Goal: Contribute content: Contribute content

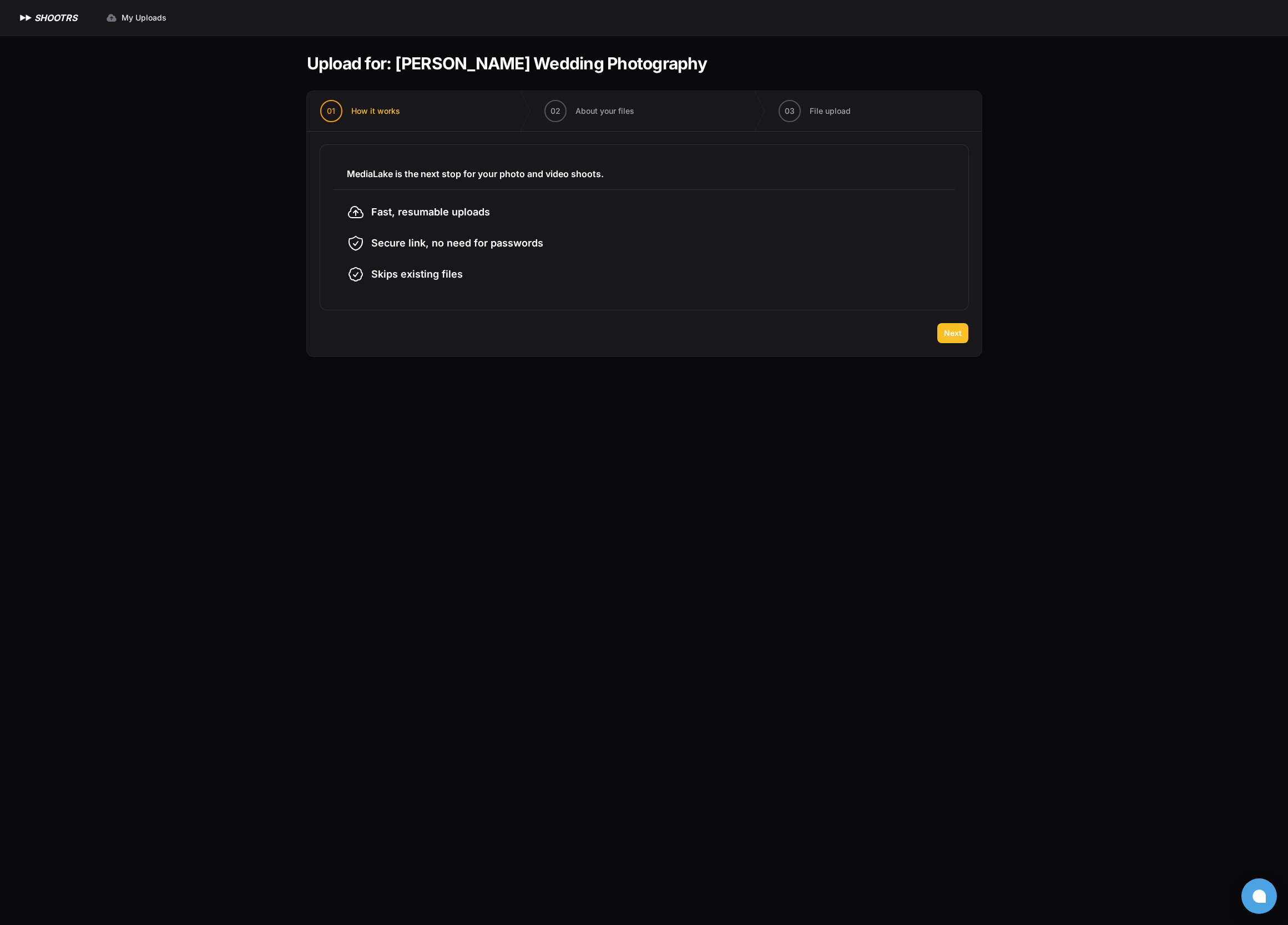
click at [959, 335] on span "Next" at bounding box center [953, 333] width 18 height 11
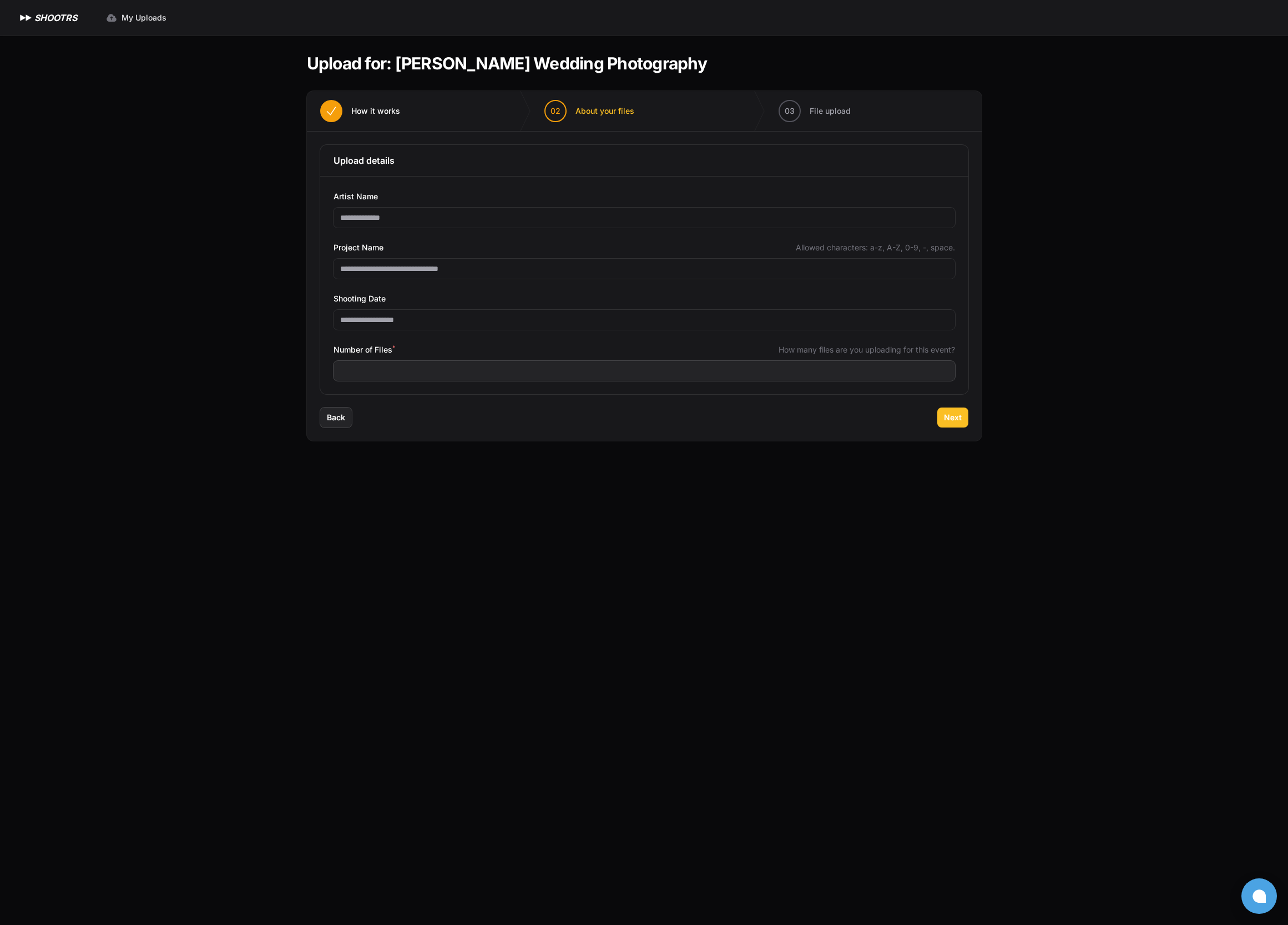
click at [955, 418] on span "Next" at bounding box center [953, 417] width 18 height 11
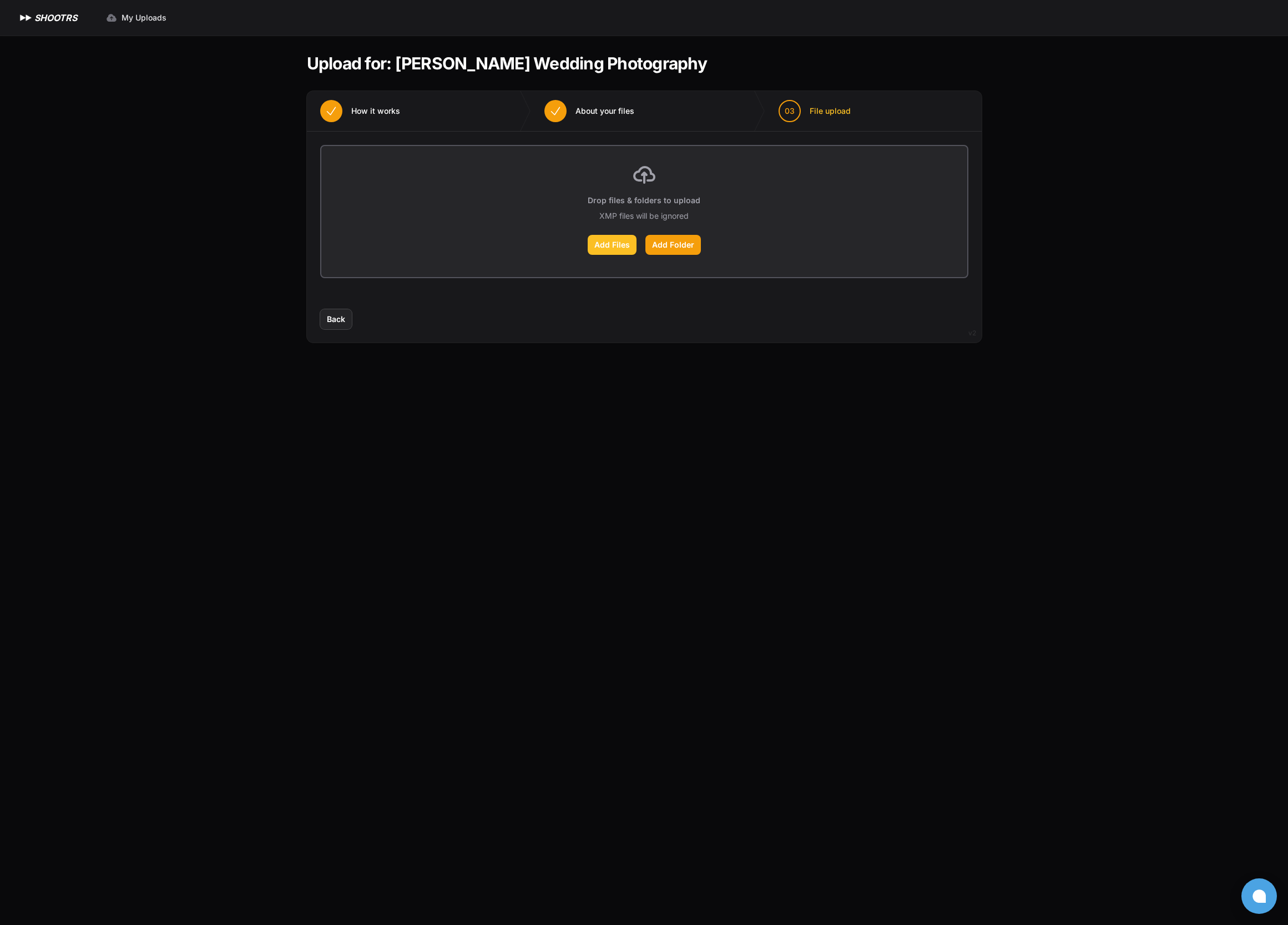
click at [633, 247] on label "Add Files" at bounding box center [612, 245] width 49 height 20
click at [0, 0] on input "Add Files" at bounding box center [0, 0] width 0 height 0
click at [622, 247] on label "Add Files" at bounding box center [612, 245] width 49 height 20
click at [0, 0] on input "Add Files" at bounding box center [0, 0] width 0 height 0
click at [674, 251] on label "Add Folder" at bounding box center [673, 245] width 56 height 20
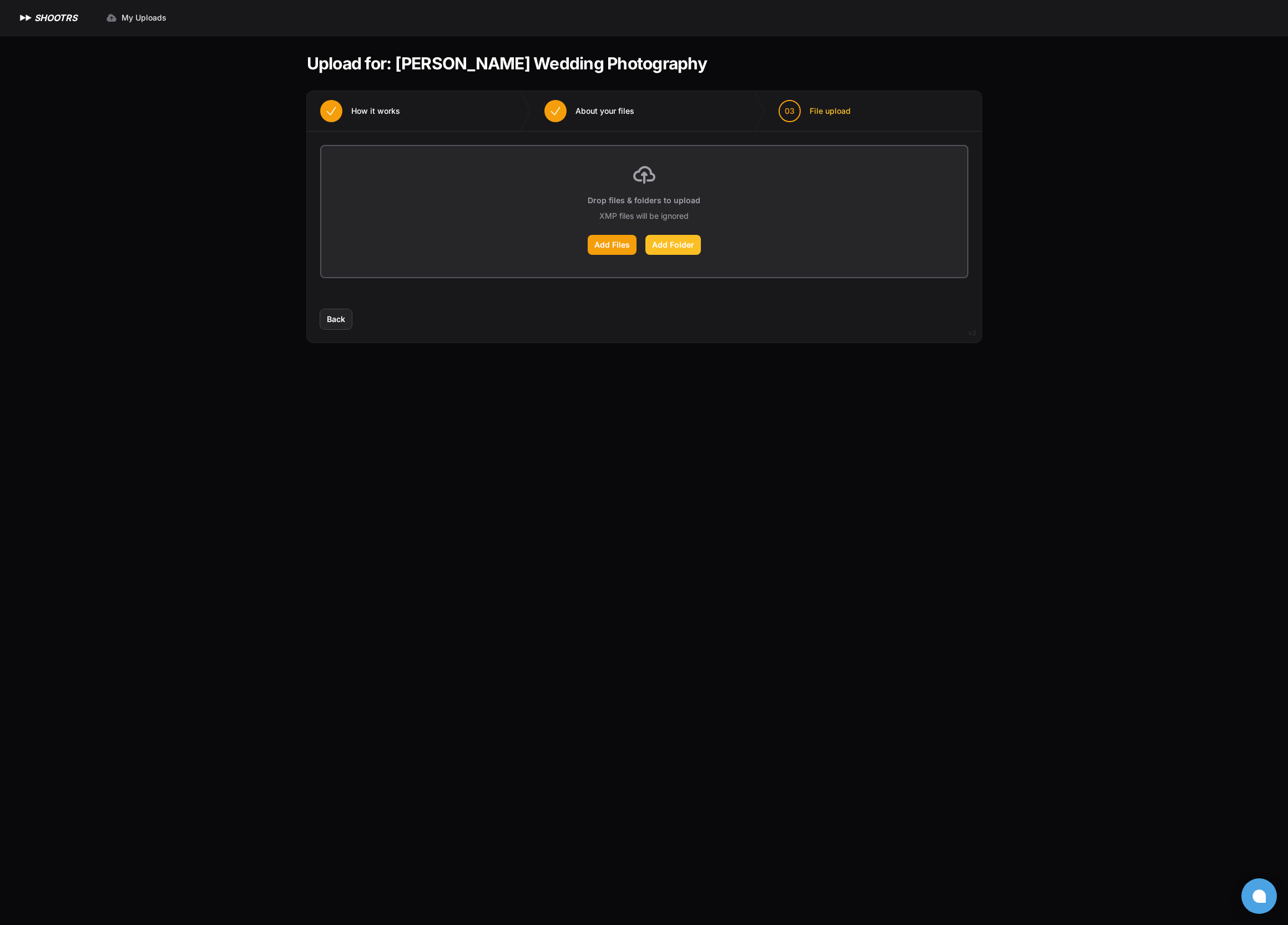
click at [0, 0] on input "Add Folder" at bounding box center [0, 0] width 0 height 0
click at [609, 237] on label "Add Files" at bounding box center [612, 245] width 49 height 20
click at [0, 0] on input "Add Files" at bounding box center [0, 0] width 0 height 0
click at [686, 249] on label "Add Folder" at bounding box center [673, 245] width 56 height 20
click at [0, 0] on input "Add Folder" at bounding box center [0, 0] width 0 height 0
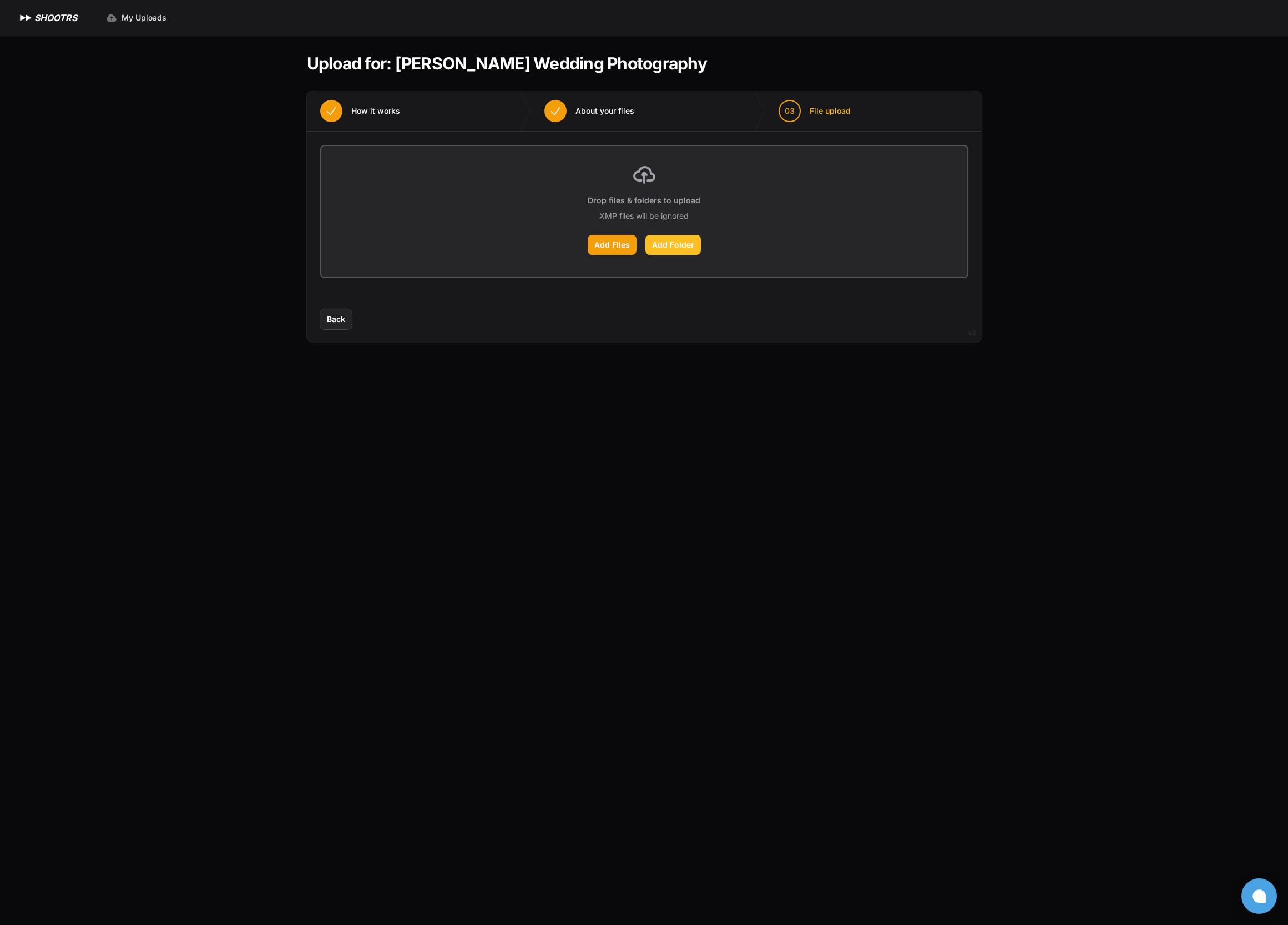
click at [686, 249] on label "Add Folder" at bounding box center [673, 245] width 56 height 20
click at [0, 0] on input "Add Folder" at bounding box center [0, 0] width 0 height 0
